Goal: Task Accomplishment & Management: Manage account settings

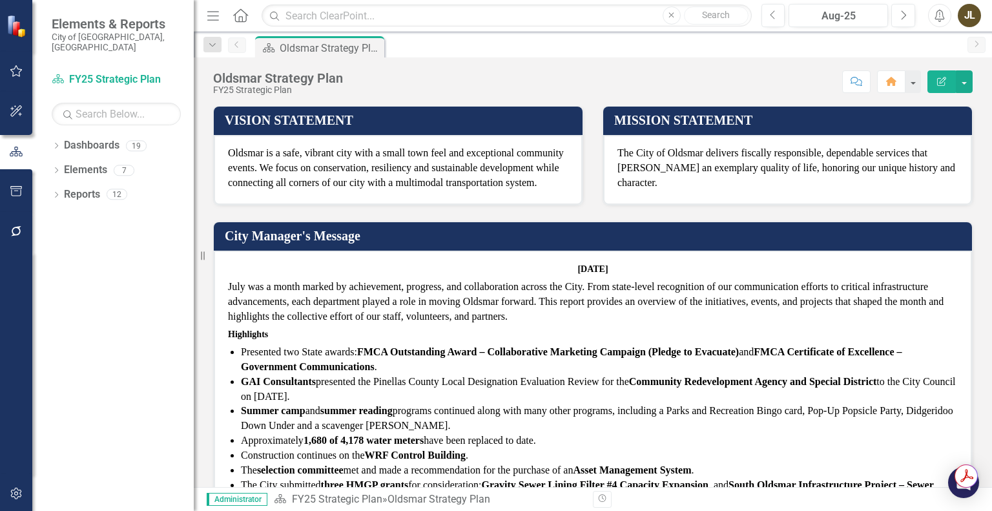
click at [460, 193] on div "Oldsmar is a safe, vibrant city with a small town feel and exceptional communit…" at bounding box center [398, 170] width 369 height 70
click at [54, 143] on icon "Dropdown" at bounding box center [56, 146] width 9 height 7
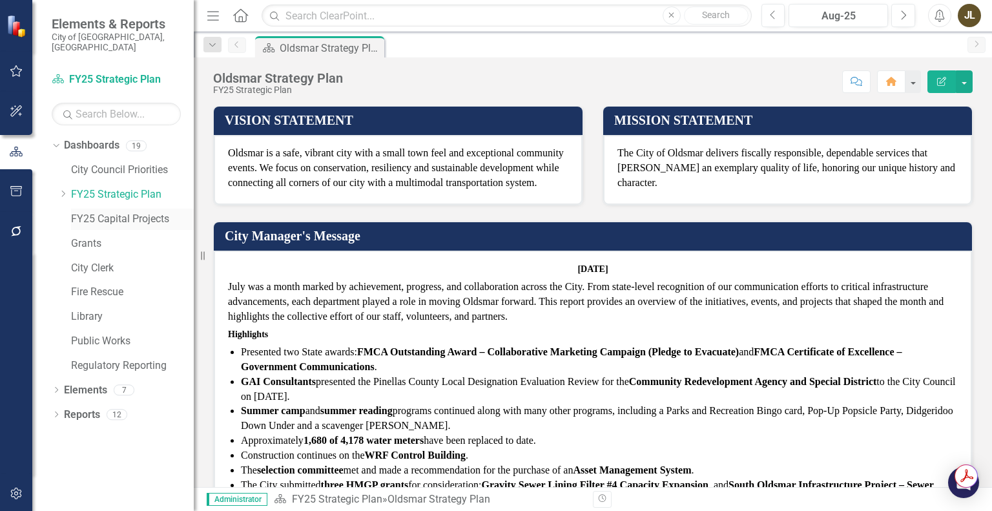
click at [84, 212] on link "FY25 Capital Projects" at bounding box center [132, 219] width 123 height 15
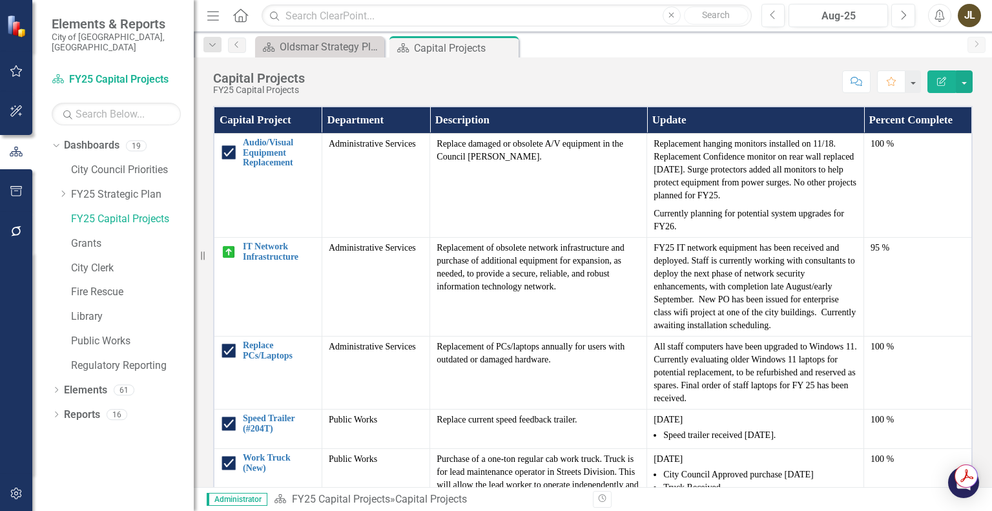
click at [218, 12] on icon "Menu" at bounding box center [213, 15] width 17 height 14
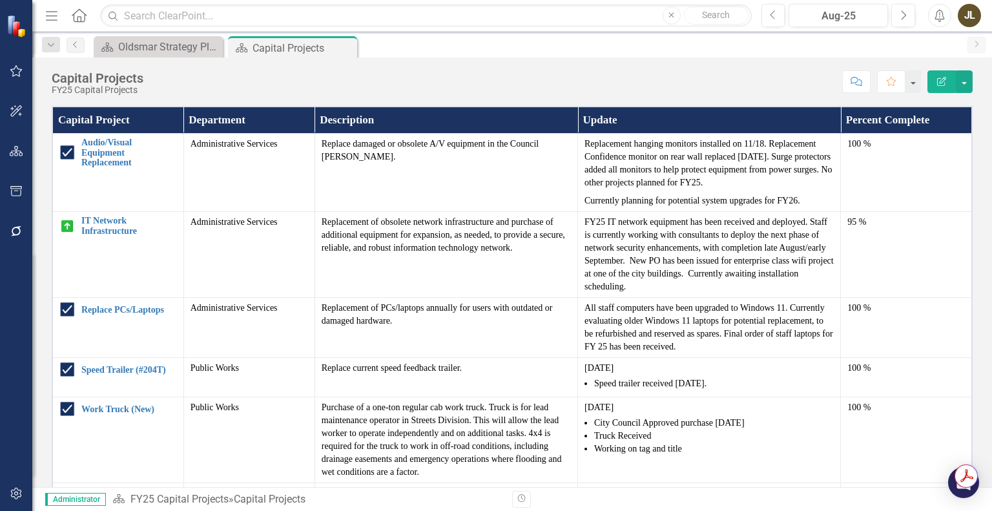
click at [265, 114] on th "Department" at bounding box center [248, 120] width 131 height 27
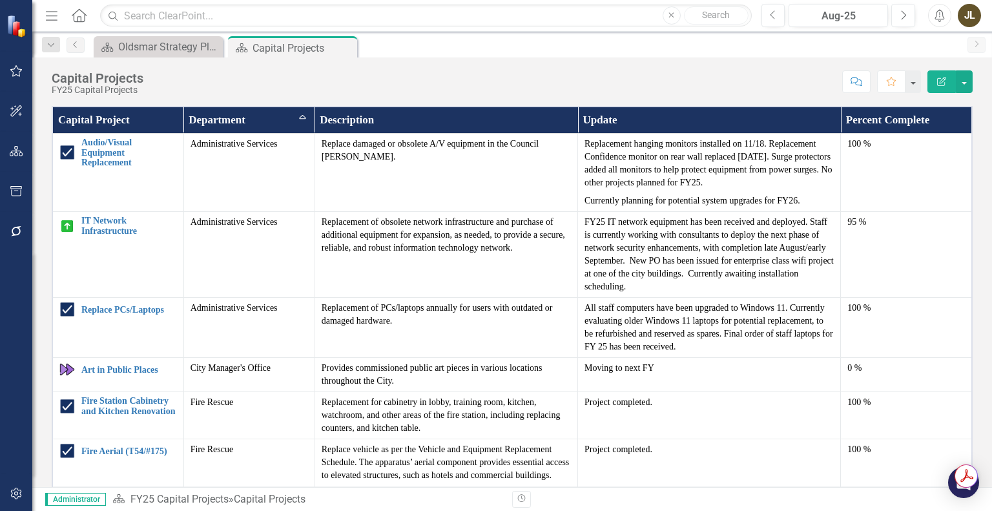
drag, startPoint x: 963, startPoint y: 1, endPoint x: 679, endPoint y: 59, distance: 290.6
click at [679, 59] on div "Capital Projects FY25 Capital Projects Score: N/A Aug-25 Completed Comment Favo…" at bounding box center [511, 76] width 959 height 39
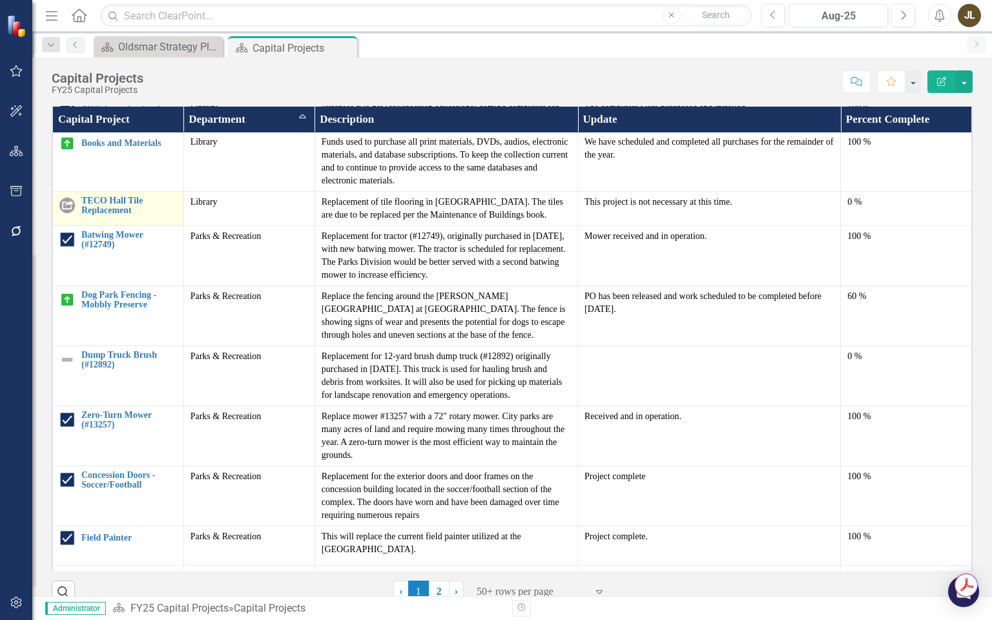
scroll to position [387, 0]
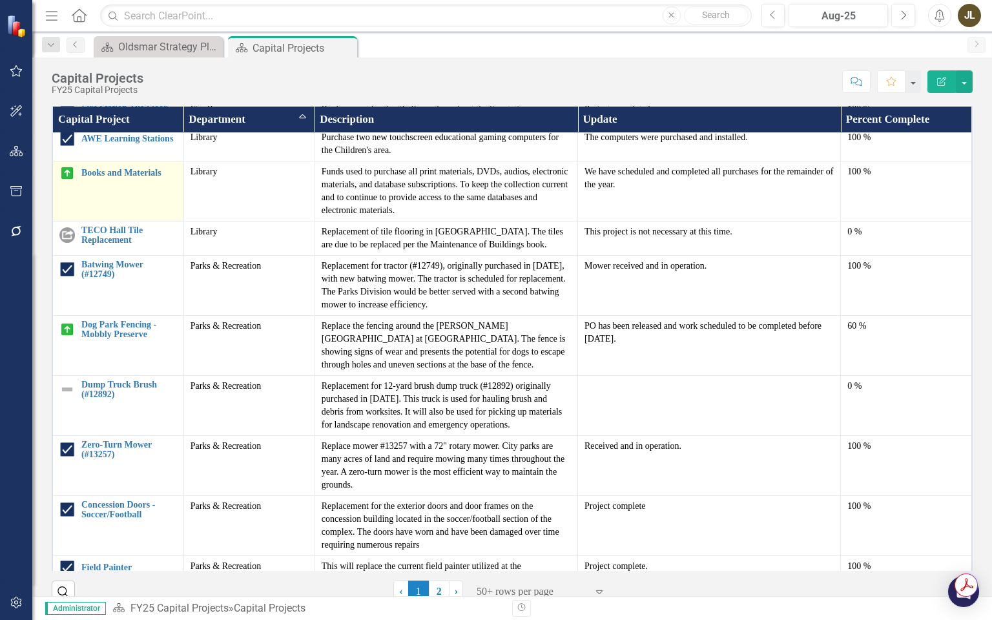
click at [68, 181] on img at bounding box center [66, 172] width 15 height 15
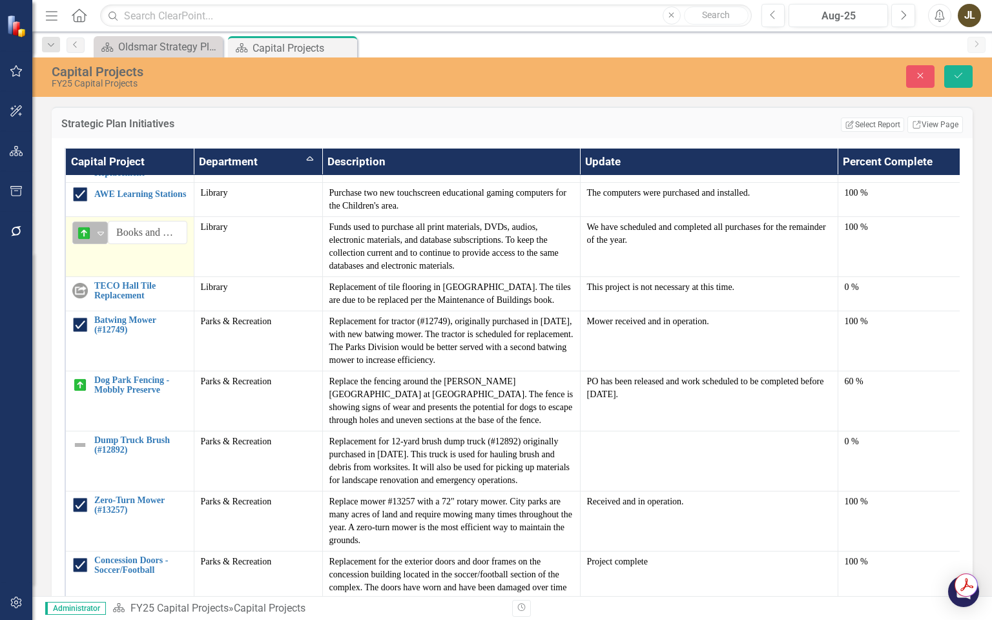
click at [101, 240] on div "Expand" at bounding box center [100, 232] width 13 height 21
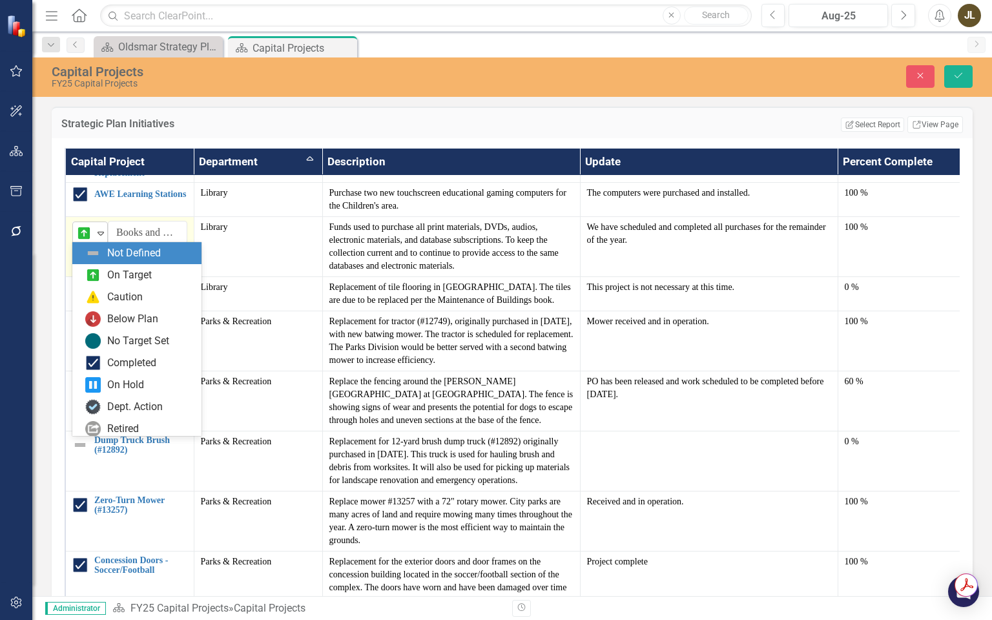
scroll to position [22, 0]
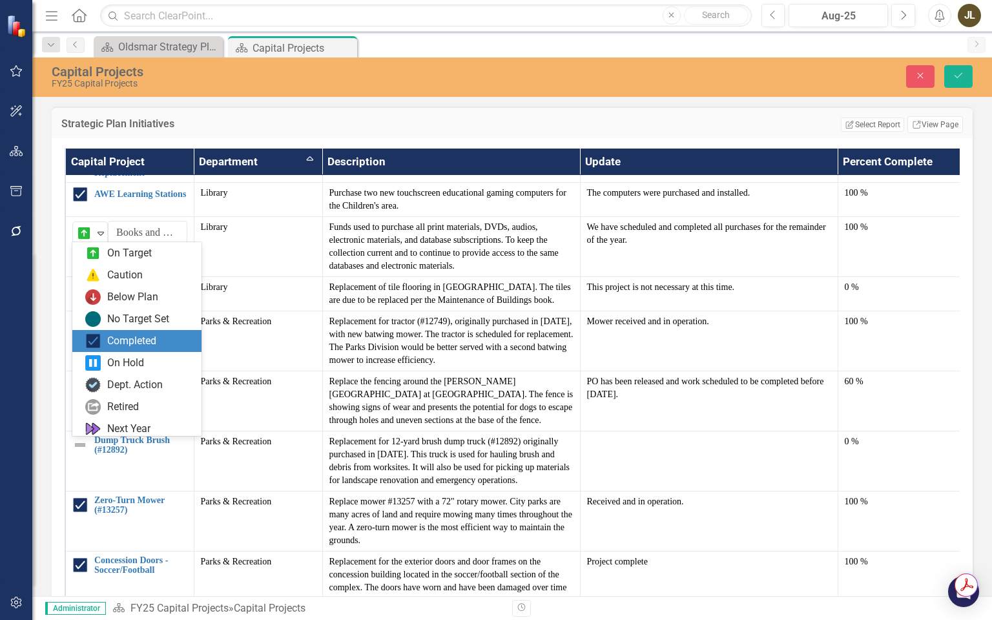
click at [133, 335] on div "Completed" at bounding box center [131, 341] width 49 height 15
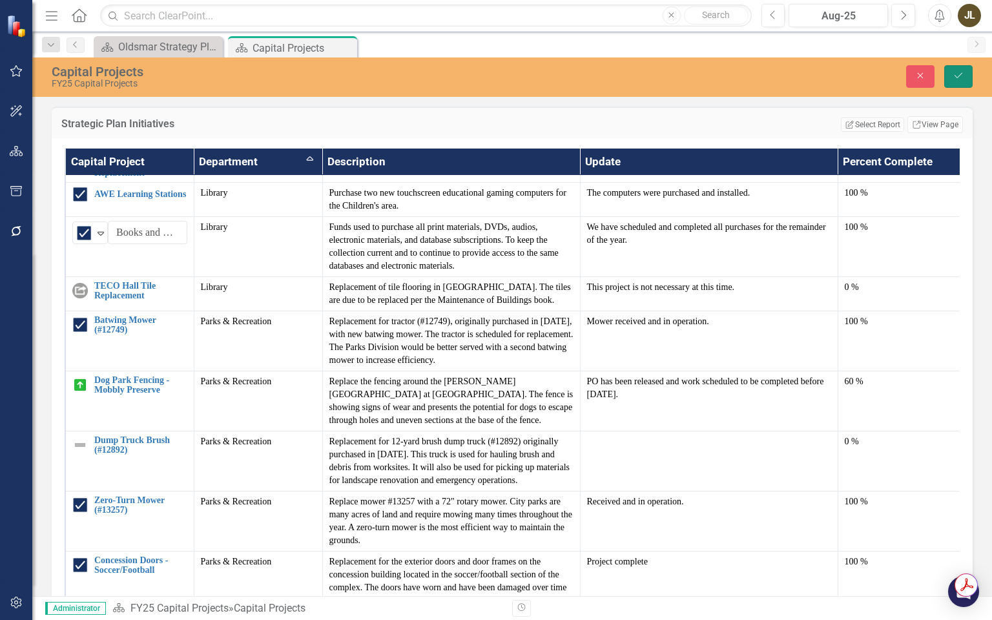
click at [956, 77] on icon "submit" at bounding box center [958, 75] width 8 height 5
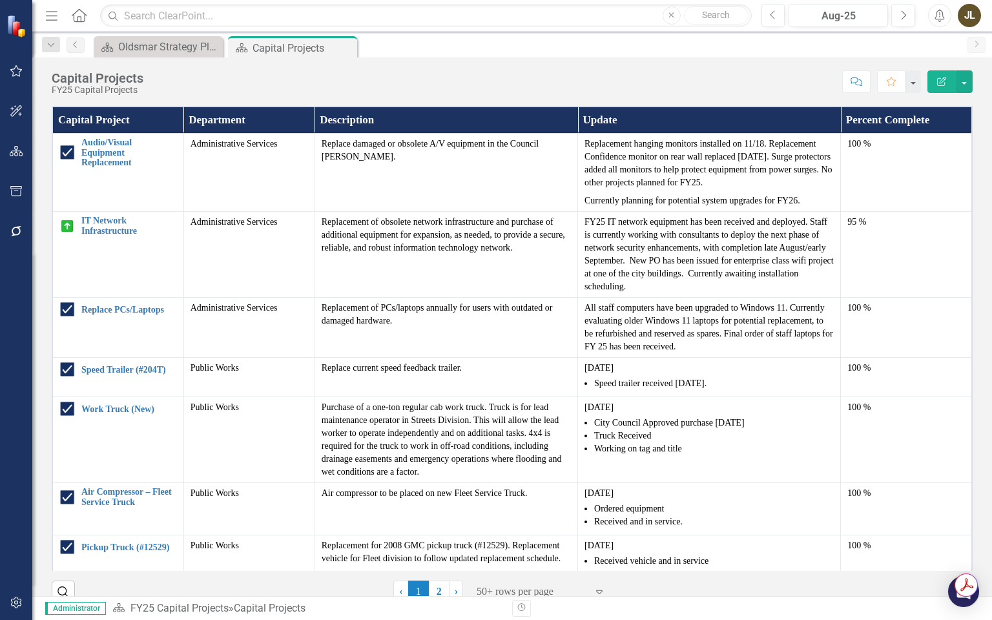
click at [245, 123] on th "Department" at bounding box center [248, 120] width 131 height 27
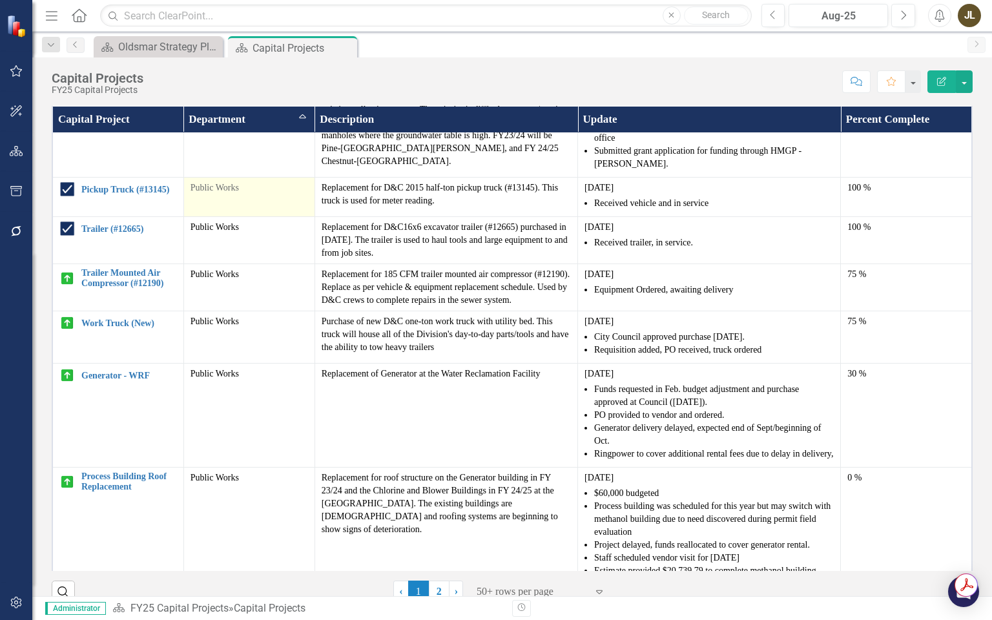
scroll to position [1743, 0]
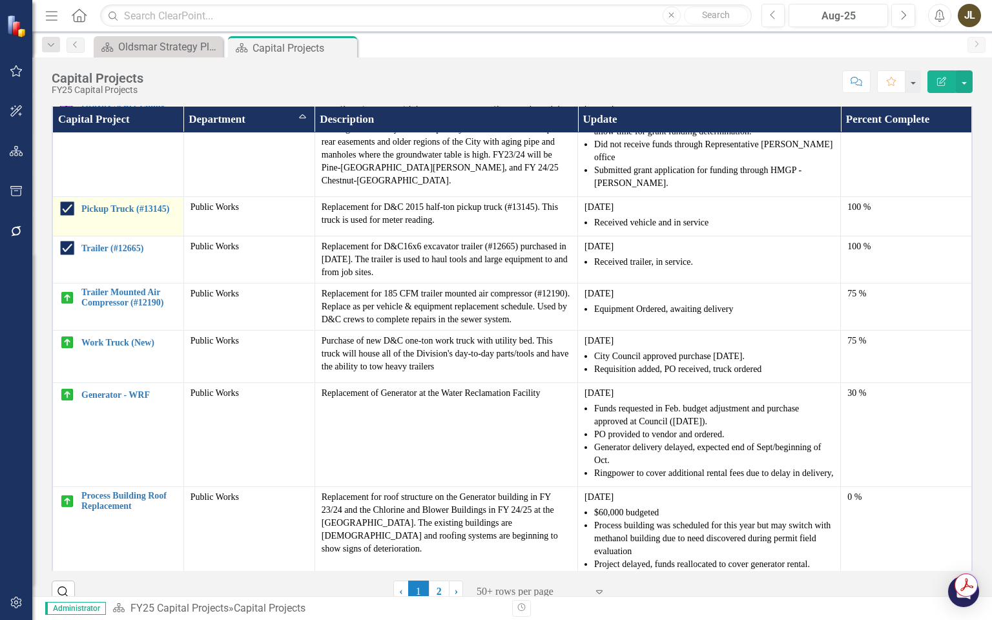
click at [69, 216] on img at bounding box center [66, 208] width 15 height 15
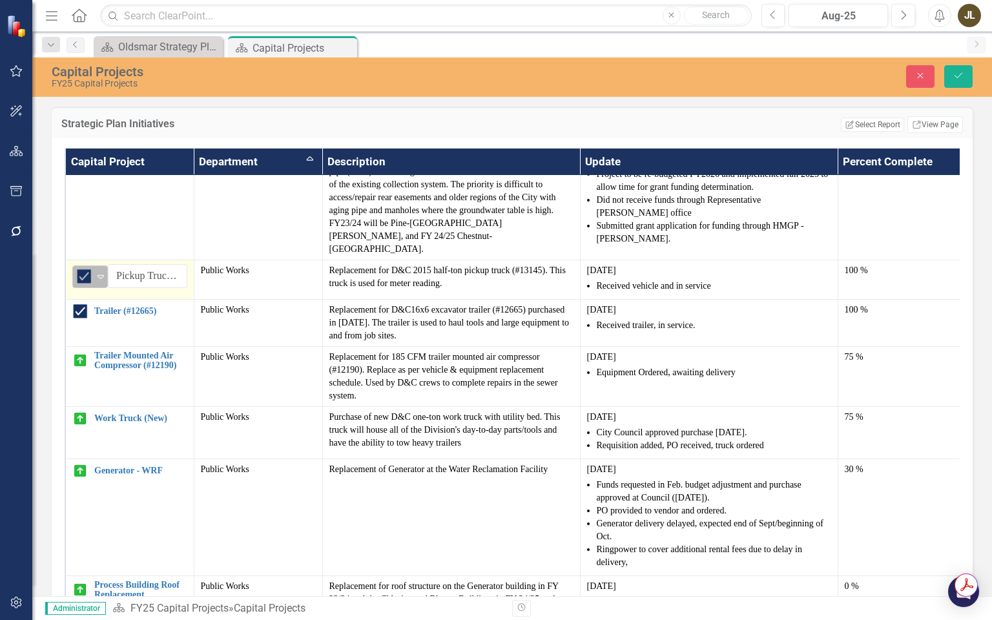
click at [96, 271] on icon "Expand" at bounding box center [100, 276] width 13 height 10
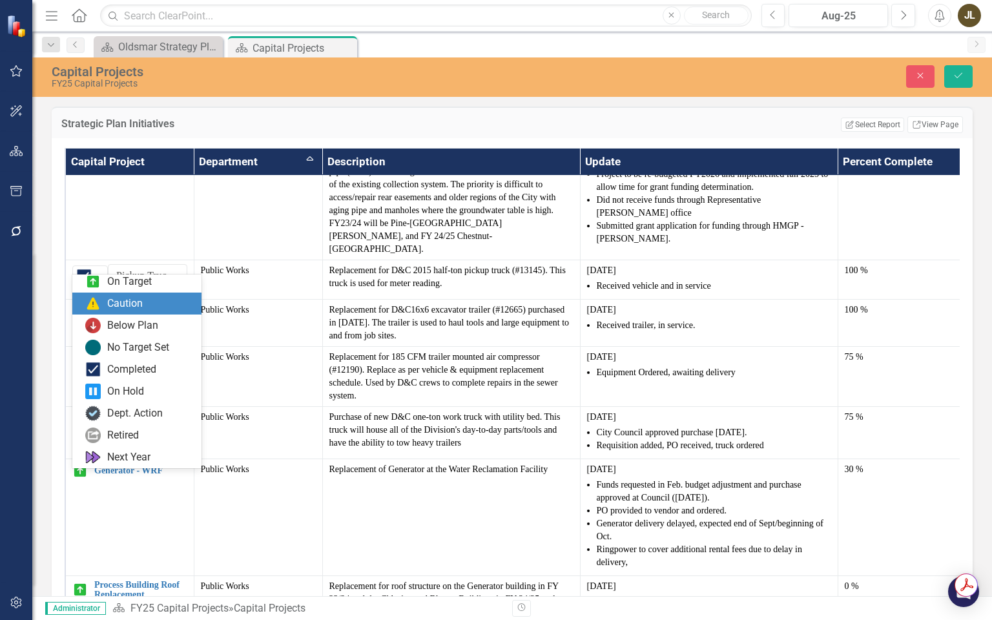
scroll to position [0, 0]
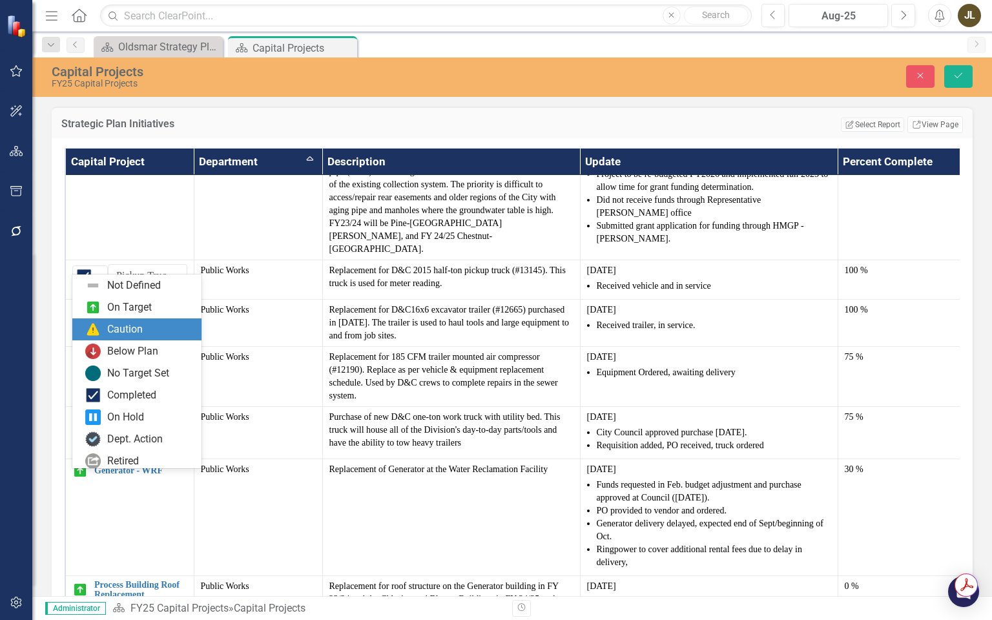
click at [133, 331] on div "Caution" at bounding box center [125, 329] width 36 height 15
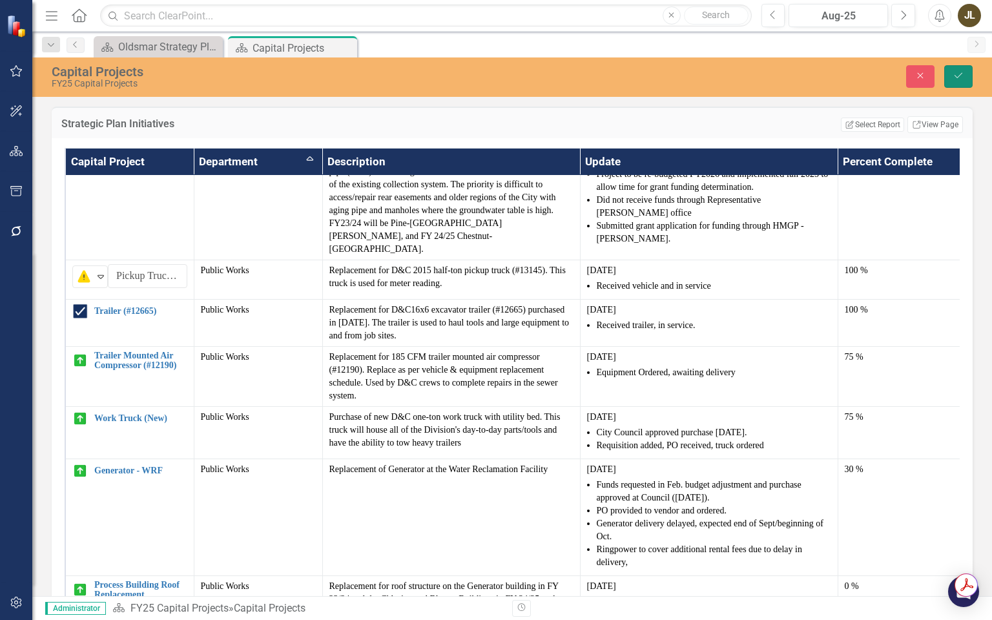
click at [955, 72] on icon "Save" at bounding box center [958, 75] width 12 height 9
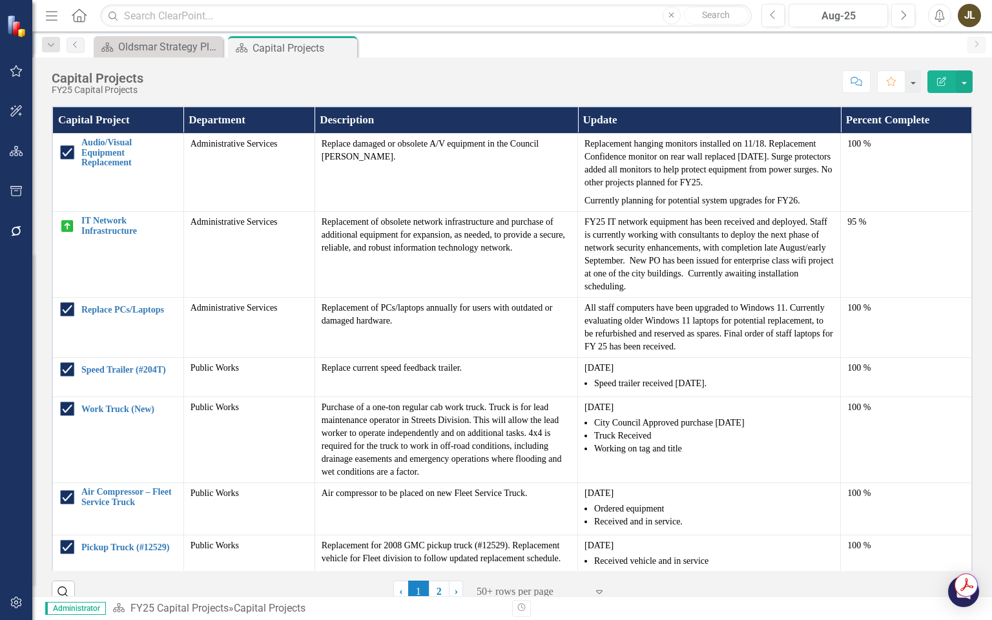
click at [262, 123] on th "Department" at bounding box center [248, 120] width 131 height 27
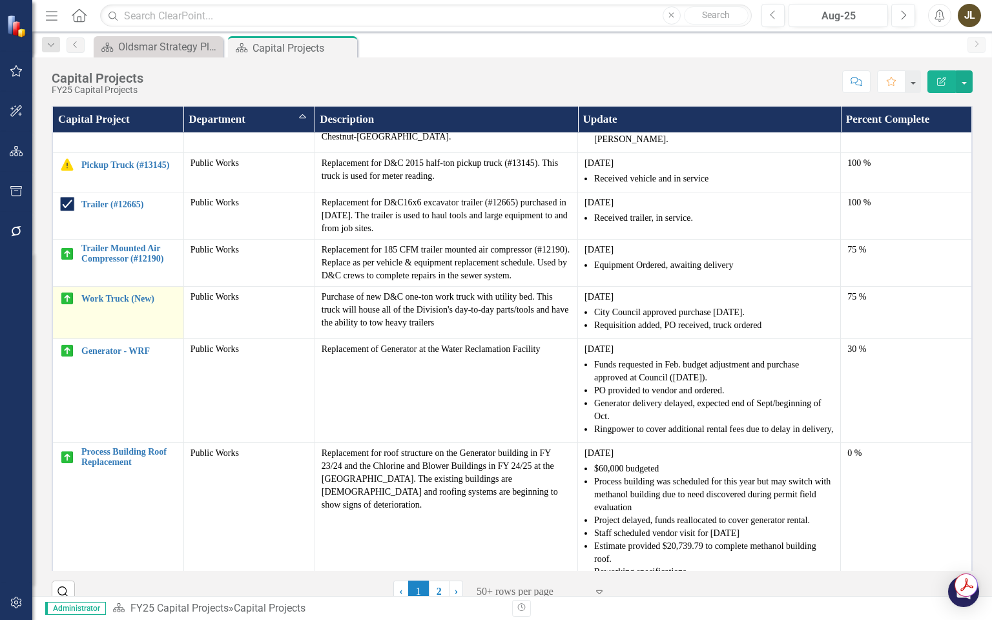
scroll to position [1808, 0]
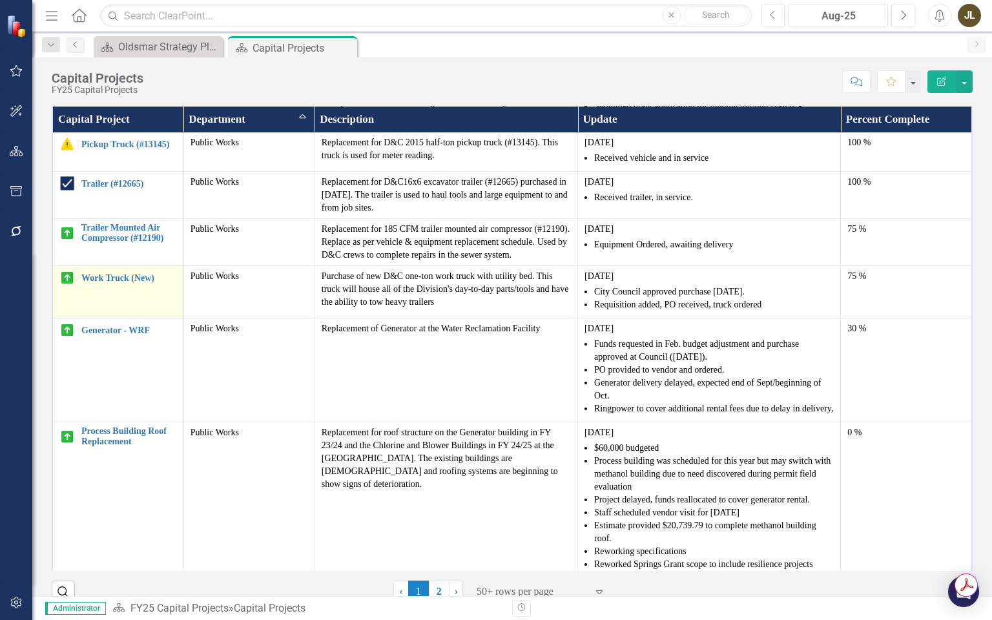
click at [64, 285] on img at bounding box center [66, 277] width 15 height 15
click at [70, 285] on img at bounding box center [66, 277] width 15 height 15
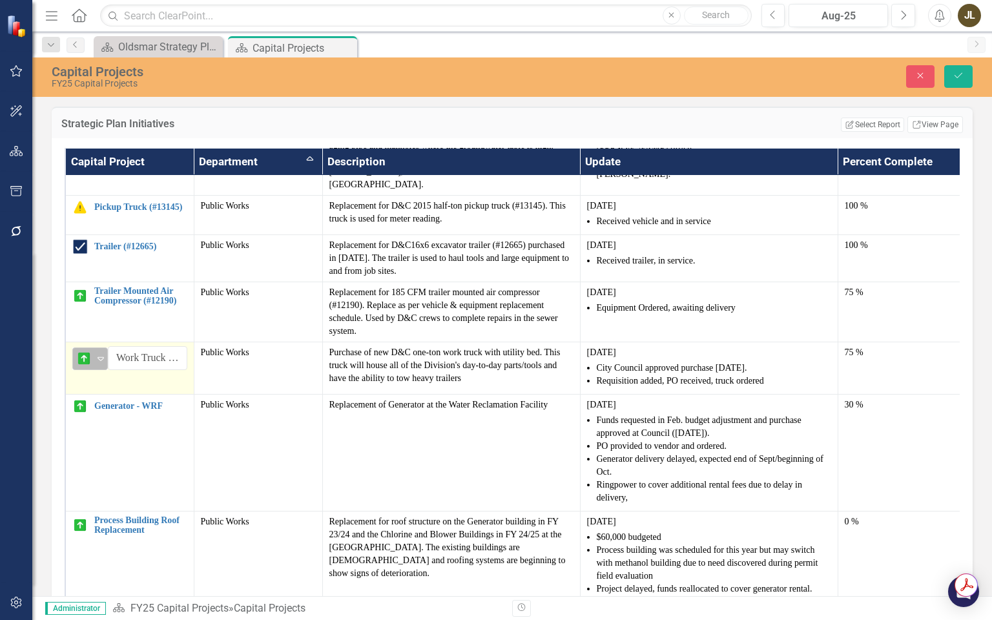
click at [103, 353] on icon "Expand" at bounding box center [100, 358] width 13 height 10
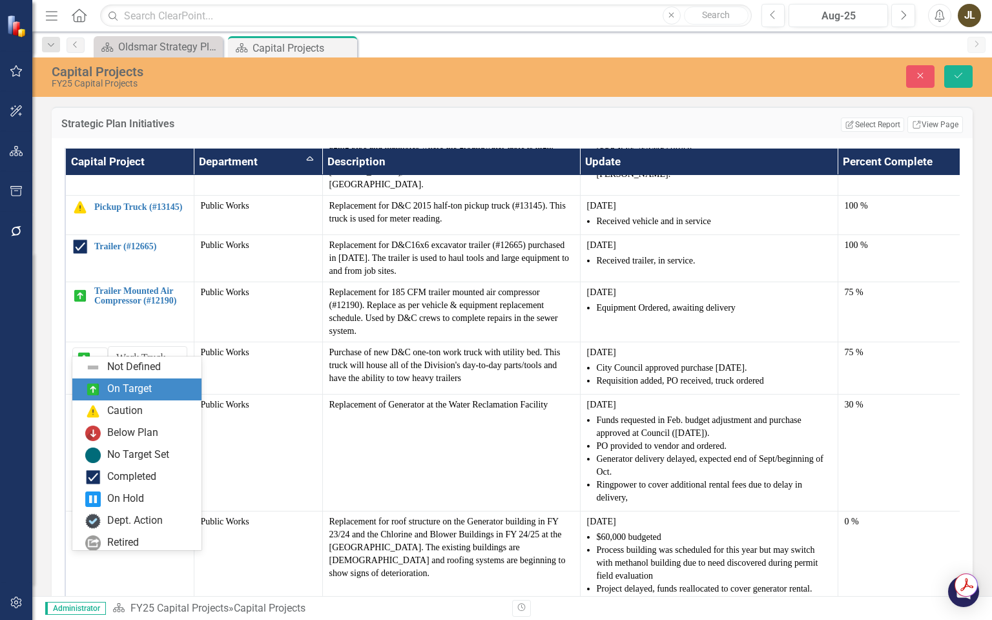
scroll to position [22, 0]
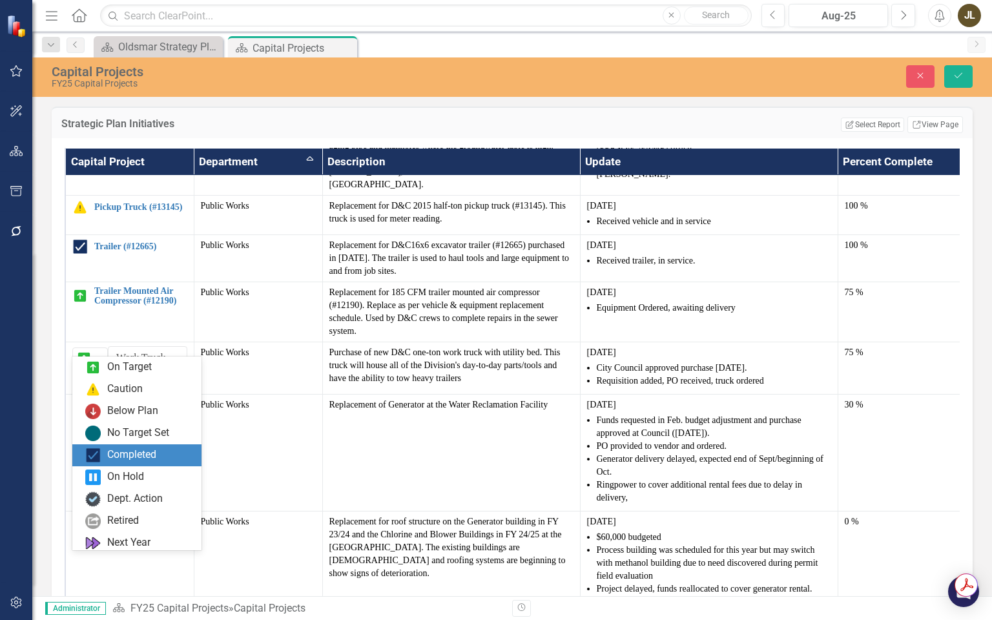
click at [134, 462] on div "Completed" at bounding box center [131, 454] width 49 height 15
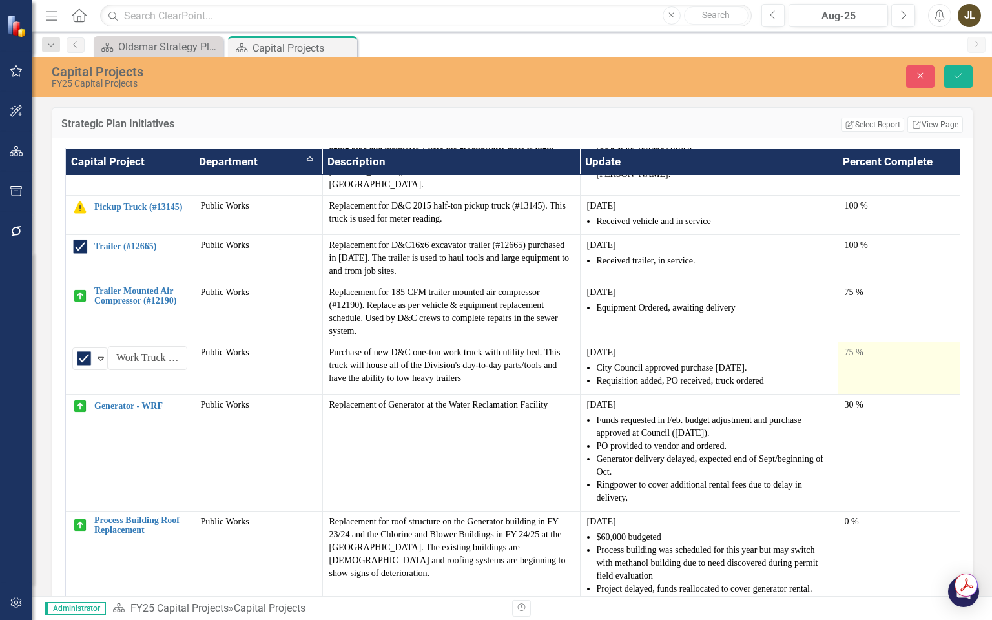
click at [881, 346] on div "75 %" at bounding box center [901, 352] width 115 height 13
click at [875, 346] on div "75 %" at bounding box center [901, 352] width 115 height 13
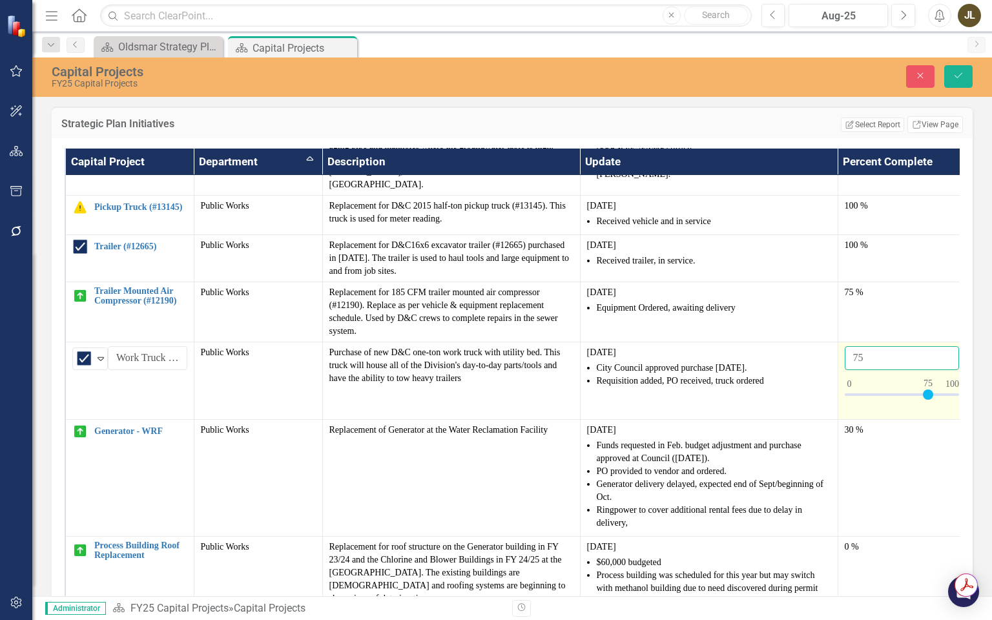
click at [891, 346] on input "75" at bounding box center [901, 358] width 115 height 24
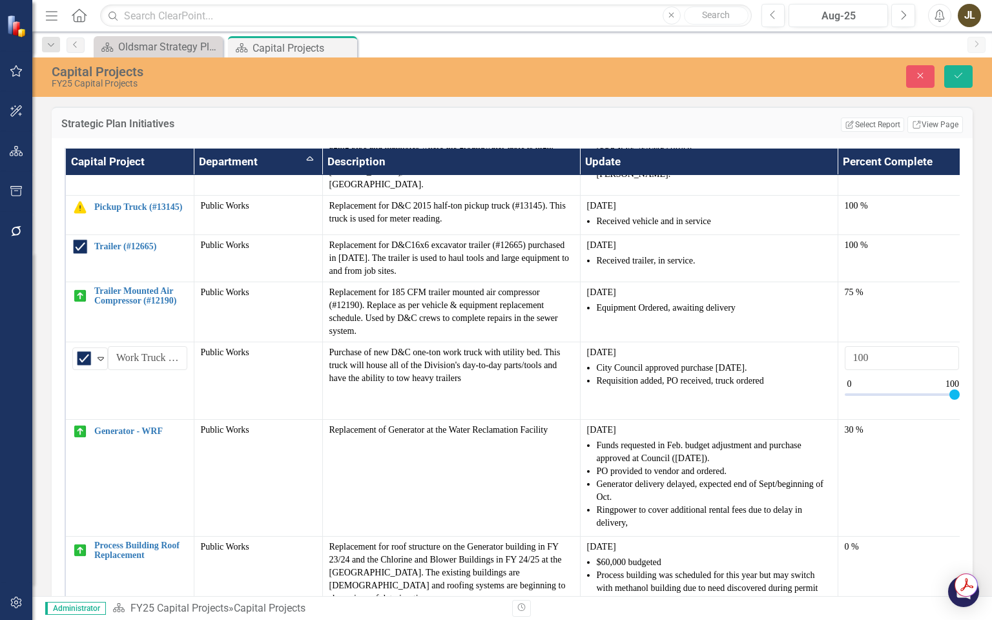
type input "100"
drag, startPoint x: 926, startPoint y: 380, endPoint x: 988, endPoint y: 384, distance: 62.1
click at [988, 384] on div "Strategic Plan Initiatives Edit Report Select Report Link View Page Capital Pro…" at bounding box center [511, 351] width 959 height 489
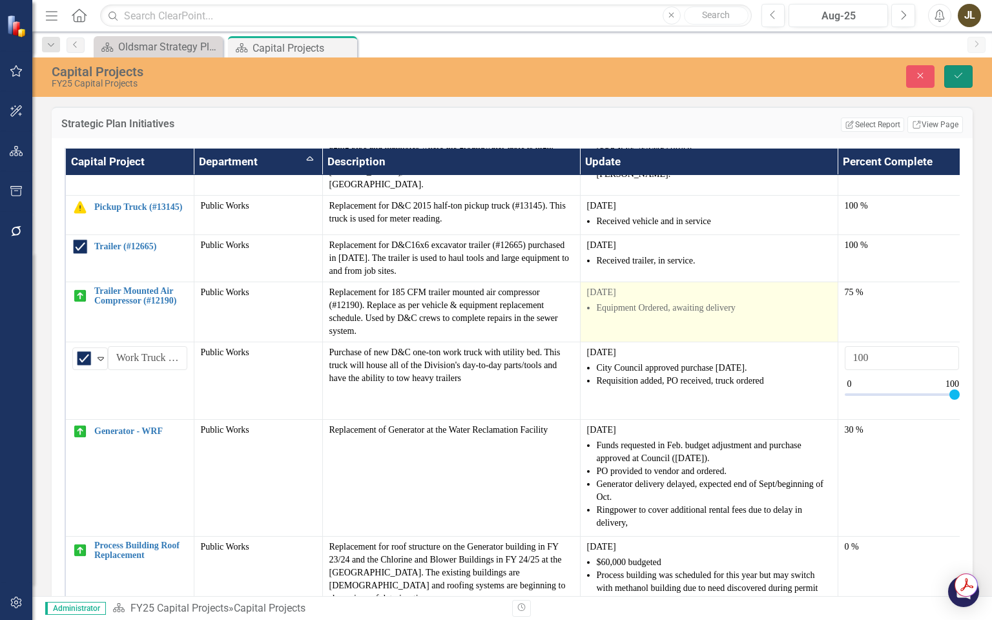
drag, startPoint x: 955, startPoint y: 80, endPoint x: 832, endPoint y: 289, distance: 242.8
click at [955, 80] on button "Save" at bounding box center [958, 76] width 28 height 23
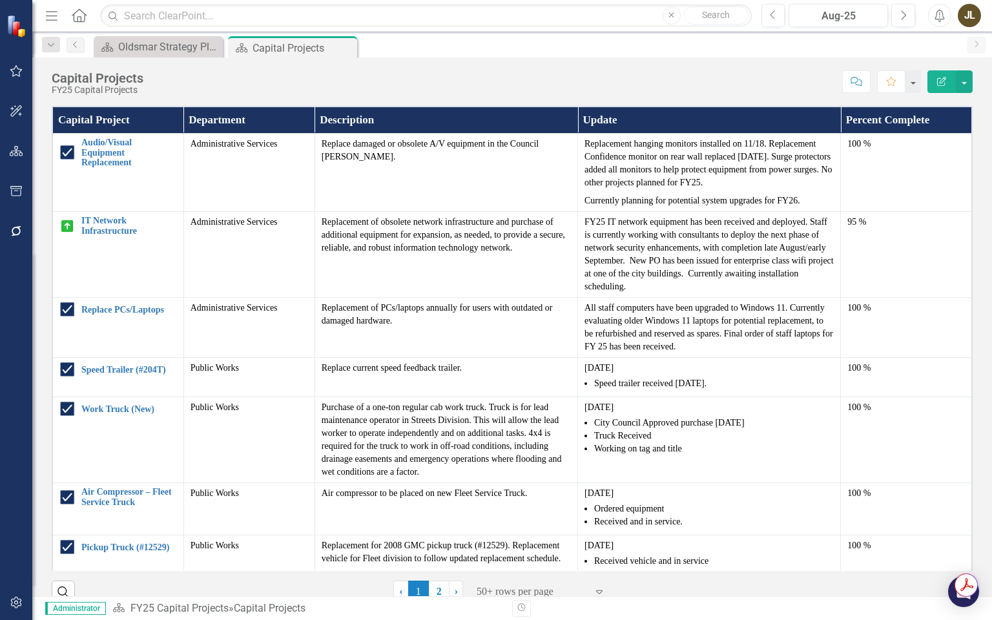
click at [241, 117] on th "Department" at bounding box center [248, 120] width 131 height 27
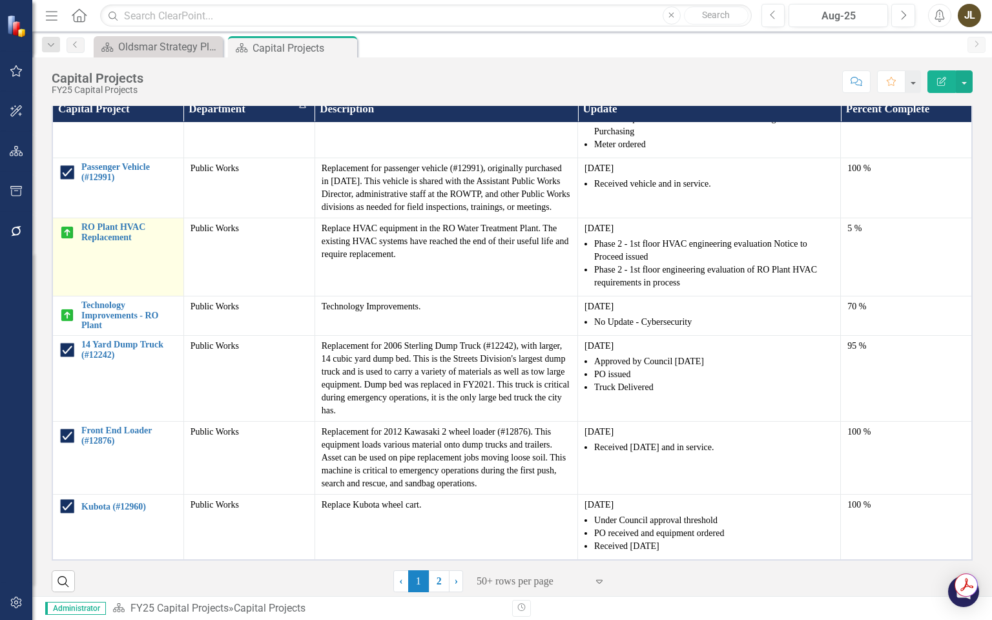
scroll to position [18, 0]
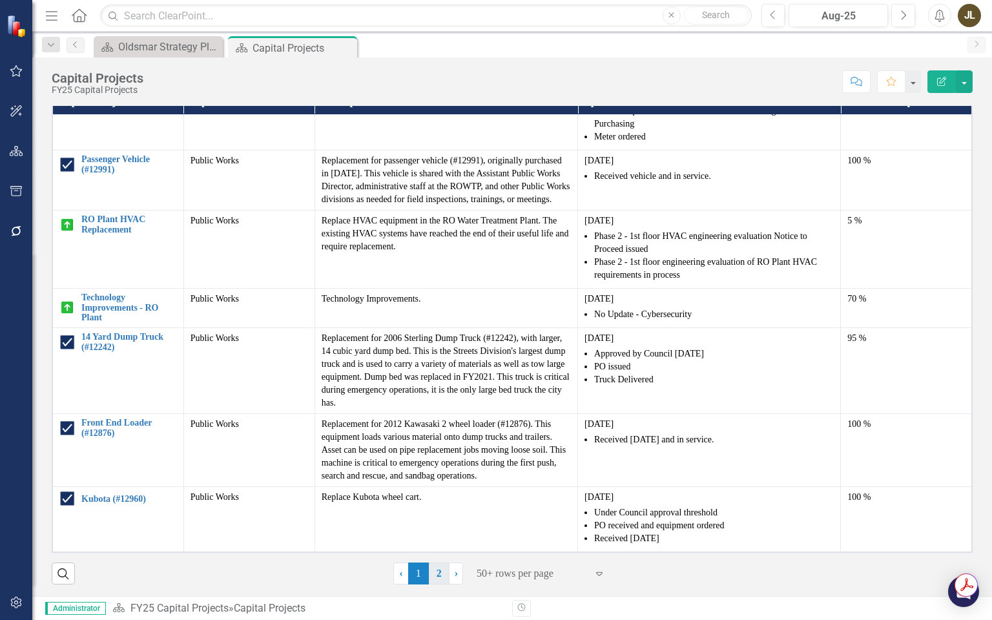
click at [440, 510] on link "2" at bounding box center [439, 573] width 21 height 22
